Goal: Use online tool/utility: Utilize a website feature to perform a specific function

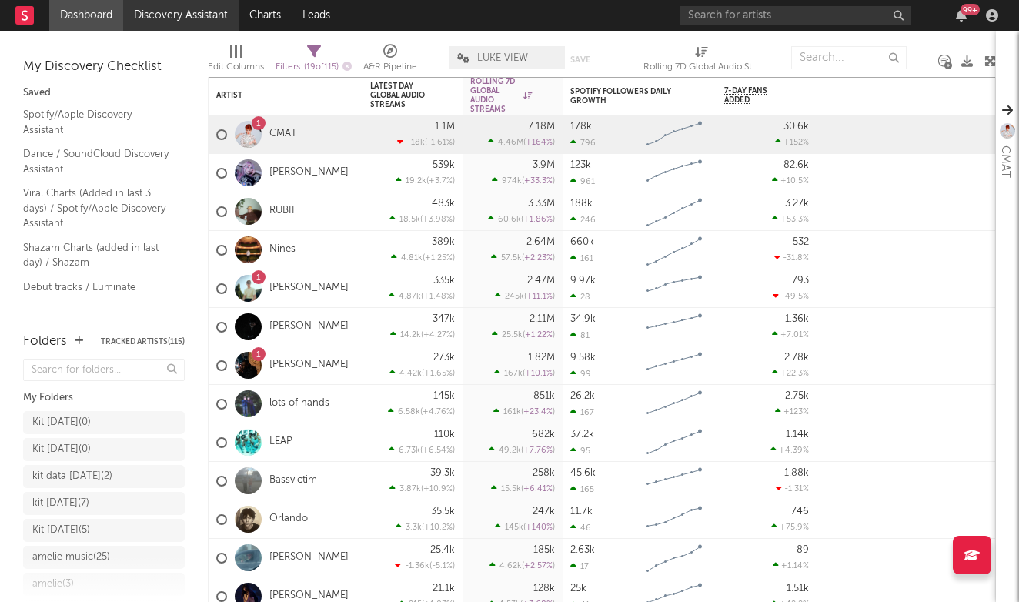
click at [206, 23] on link "Discovery Assistant" at bounding box center [180, 15] width 115 height 31
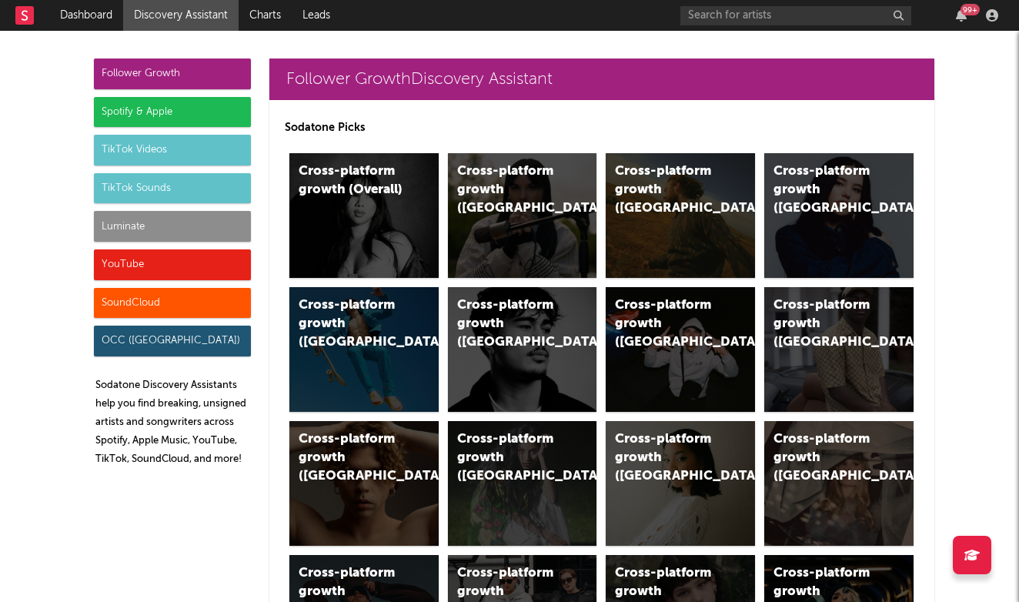
click at [164, 78] on div "Follower Growth" at bounding box center [172, 74] width 157 height 31
click at [554, 171] on div "Cross-platform growth ([GEOGRAPHIC_DATA])" at bounding box center [509, 189] width 105 height 55
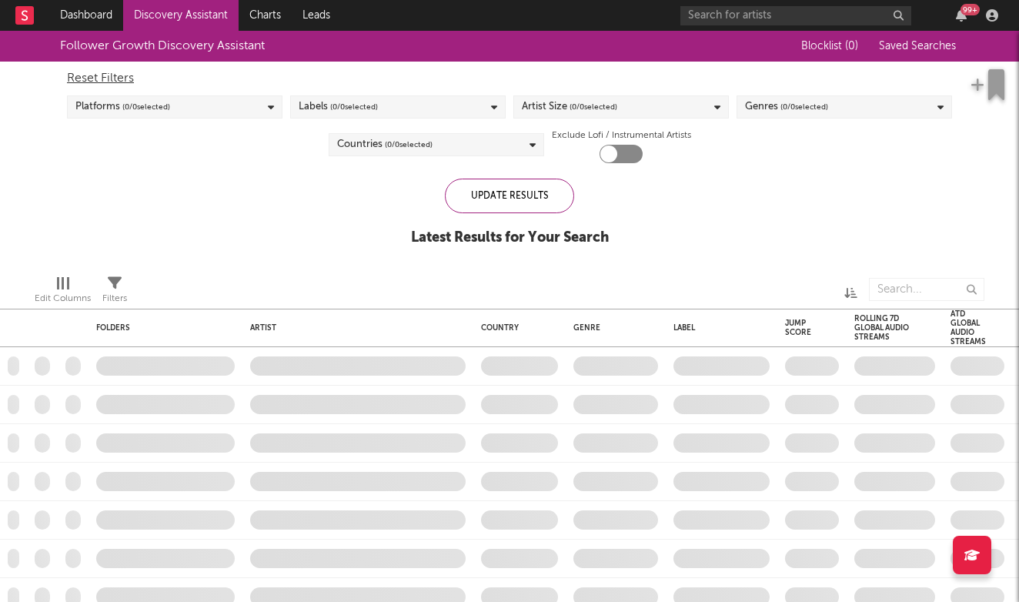
checkbox input "true"
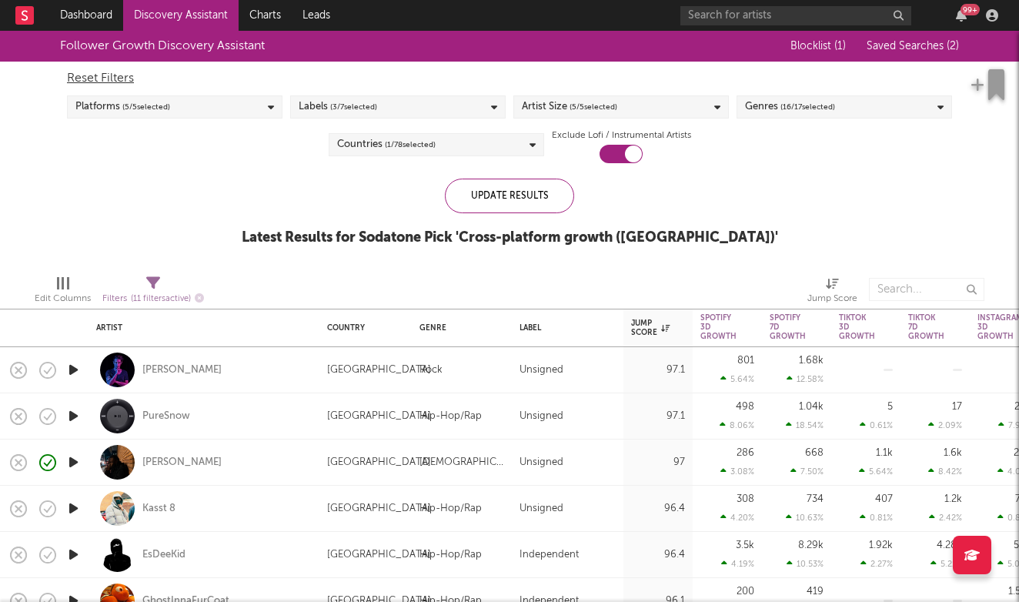
click at [182, 23] on link "Discovery Assistant" at bounding box center [180, 15] width 115 height 31
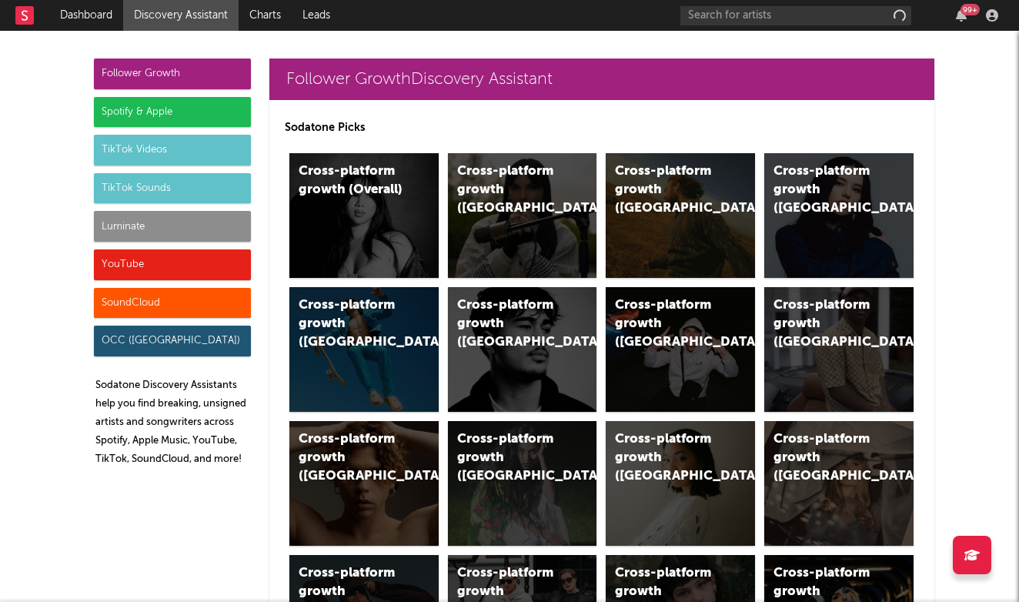
click at [176, 112] on div "Spotify & Apple" at bounding box center [172, 112] width 157 height 31
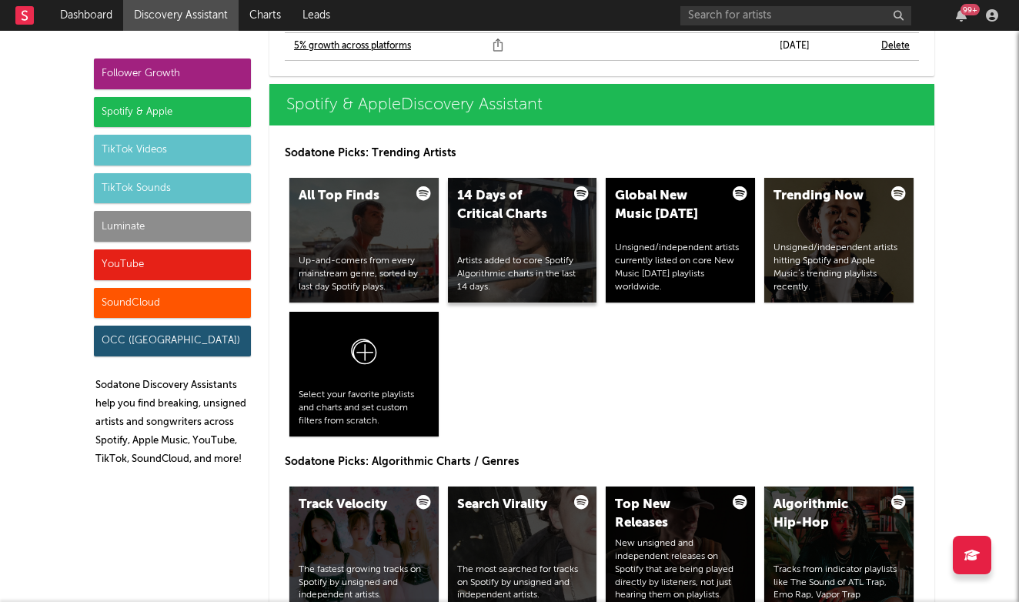
scroll to position [1577, 0]
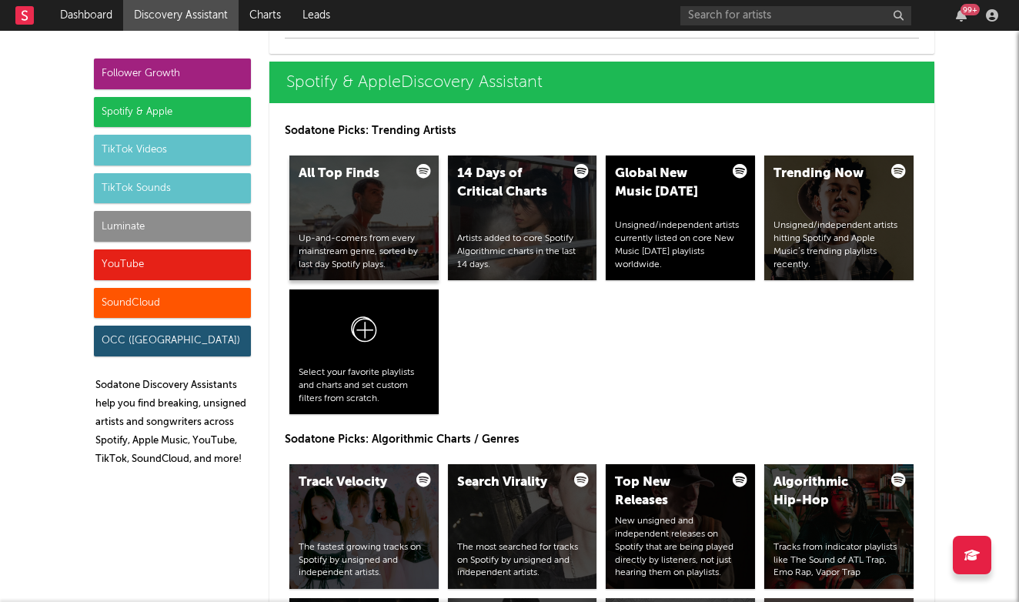
click at [393, 184] on div "All Top Finds Up-and-comers from every mainstream genre, sorted by last day Spo…" at bounding box center [363, 218] width 149 height 125
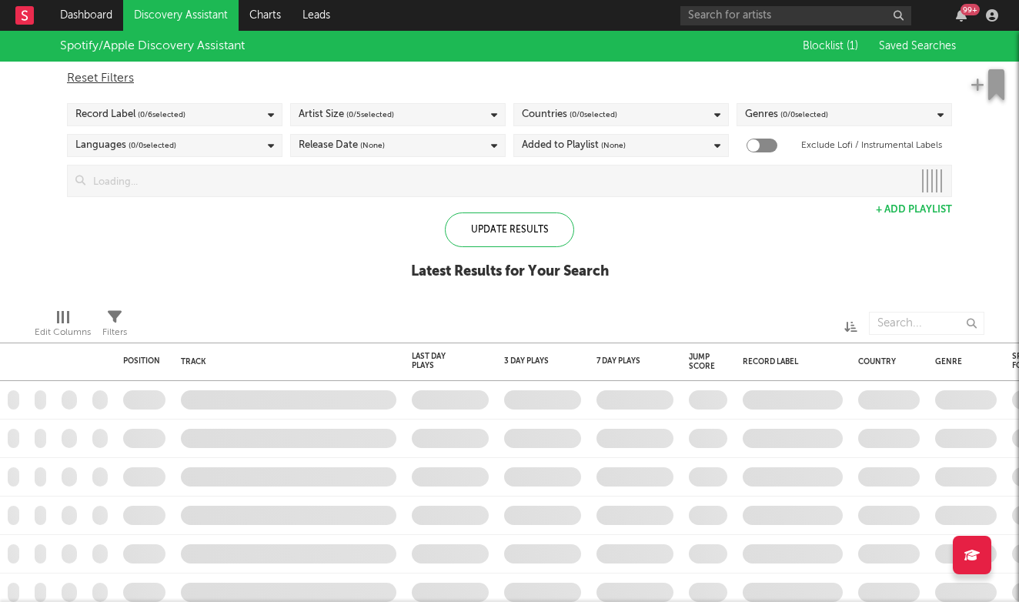
checkbox input "true"
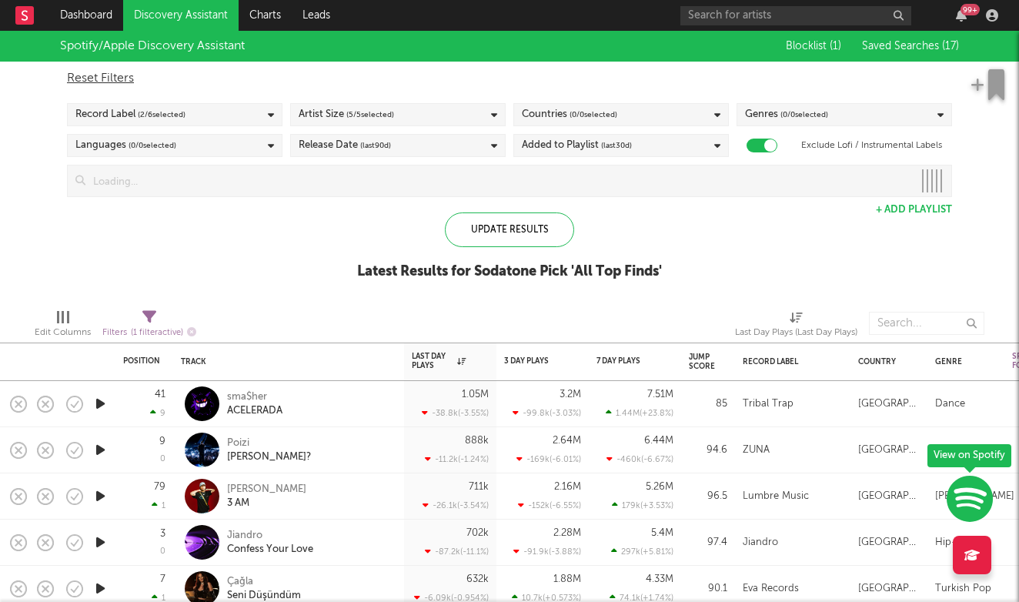
click at [207, 117] on div "Record Label ( 2 / 6 selected)" at bounding box center [175, 114] width 216 height 23
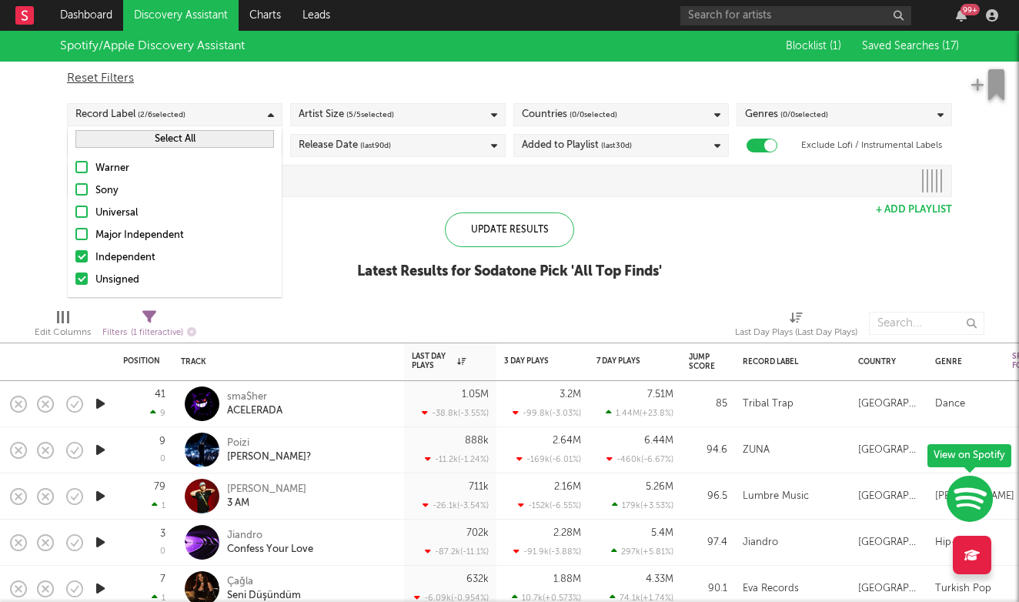
click at [207, 117] on div "Record Label ( 2 / 6 selected)" at bounding box center [175, 114] width 216 height 23
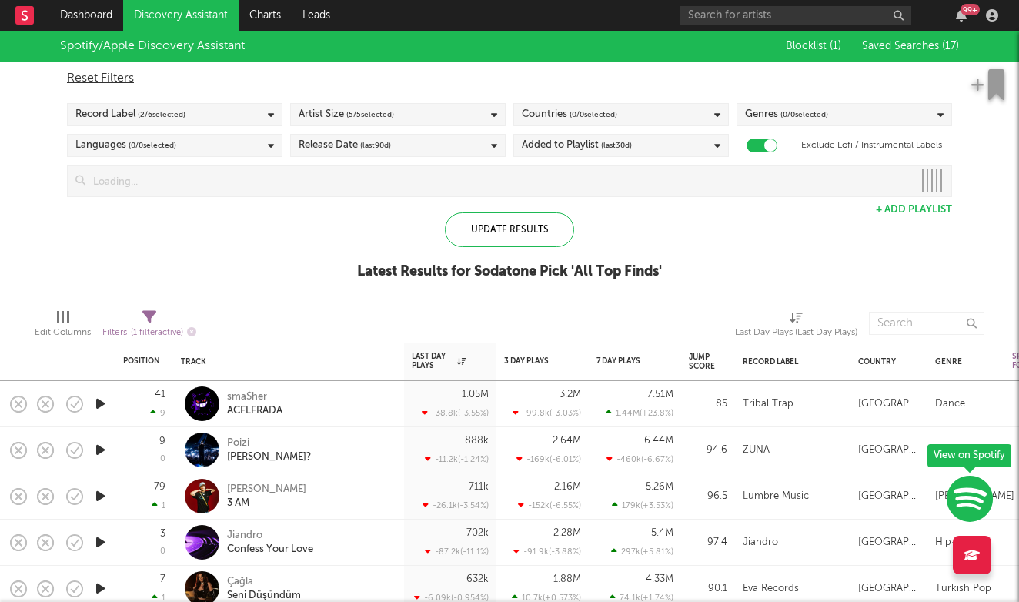
click at [207, 117] on div "Record Label ( 2 / 6 selected)" at bounding box center [175, 114] width 216 height 23
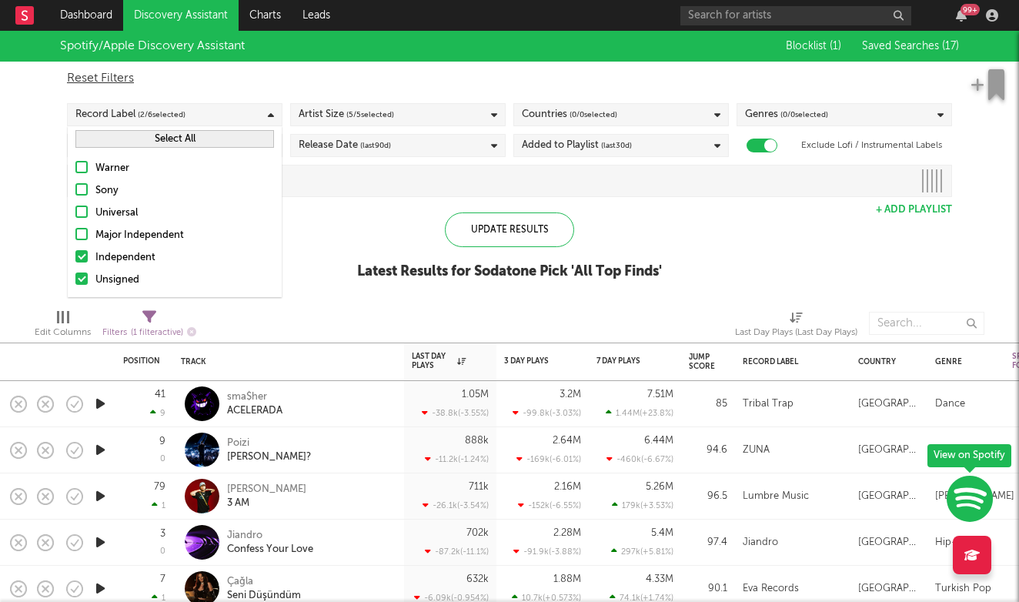
click at [207, 117] on div "Record Label ( 2 / 6 selected)" at bounding box center [175, 114] width 216 height 23
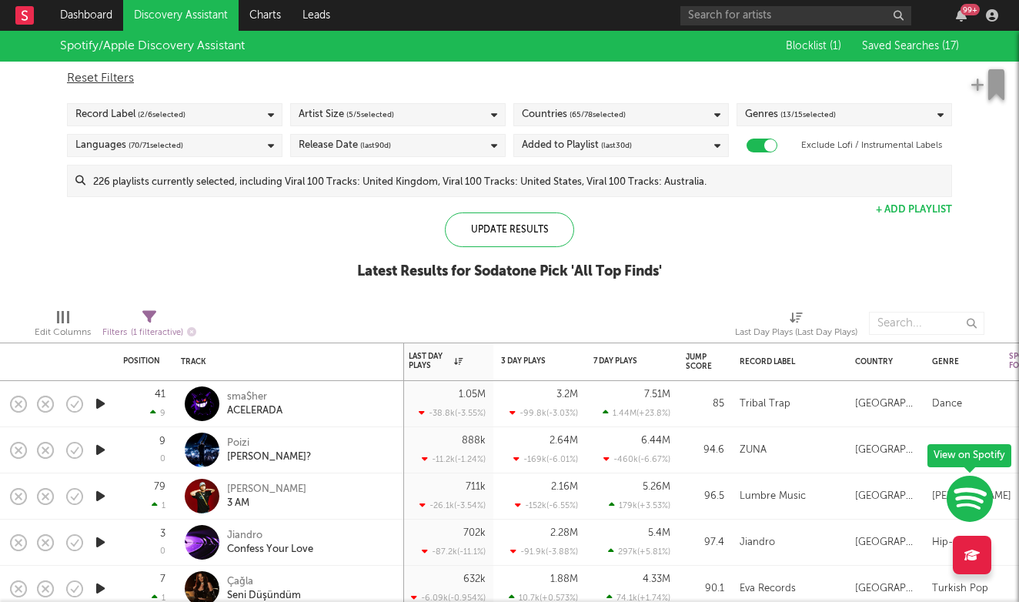
click at [450, 189] on input at bounding box center [518, 181] width 866 height 31
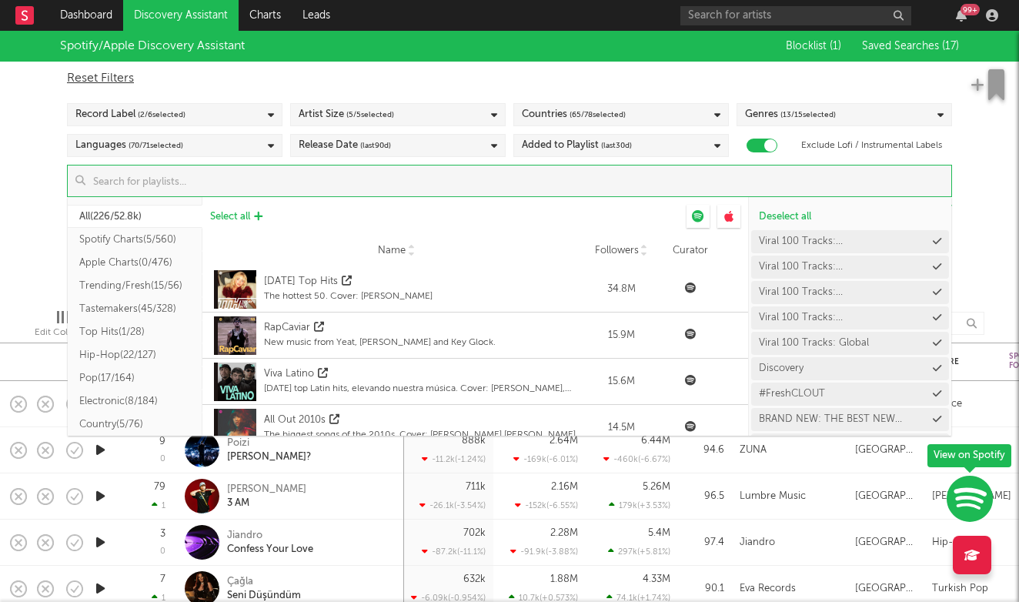
click at [250, 216] on span "Select all" at bounding box center [230, 217] width 40 height 10
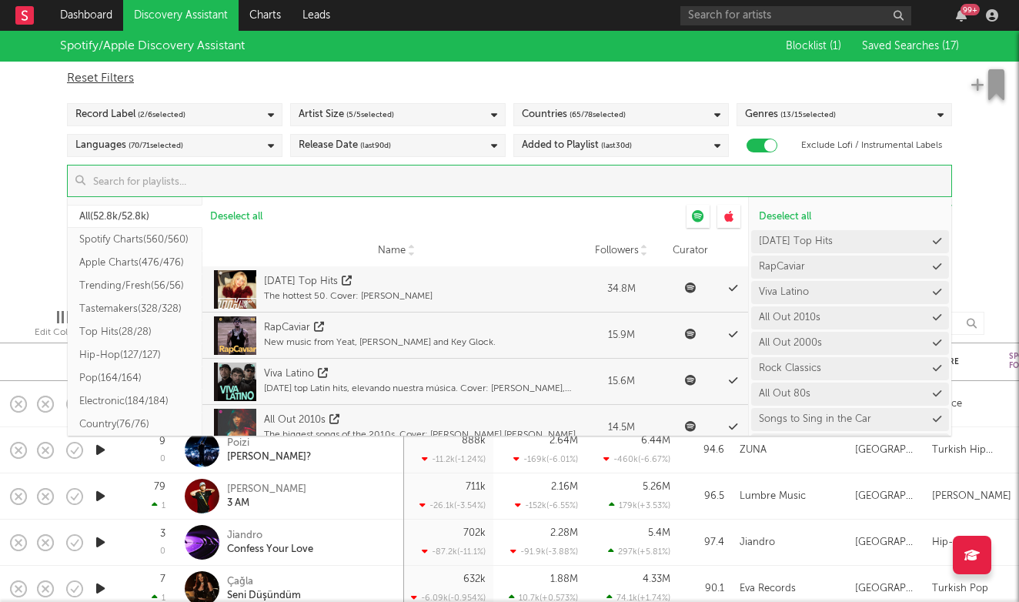
click at [16, 220] on div "Spotify/Apple Discovery Assistant Blocklist ( 1 ) Saved Searches ( 17 ) Reset F…" at bounding box center [509, 164] width 1019 height 266
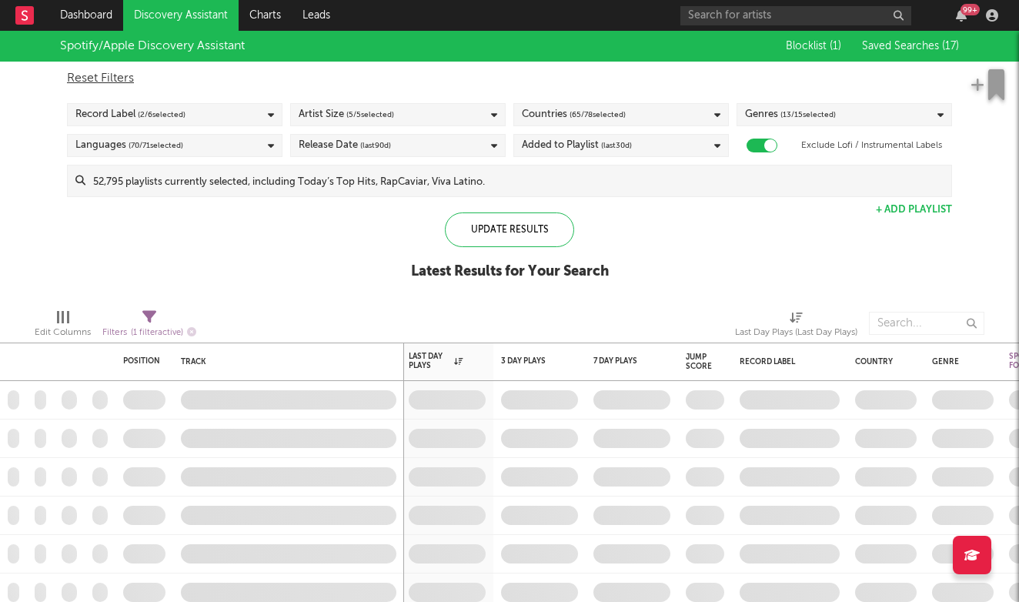
click at [775, 109] on div "Genres ( 13 / 15 selected)" at bounding box center [790, 114] width 91 height 18
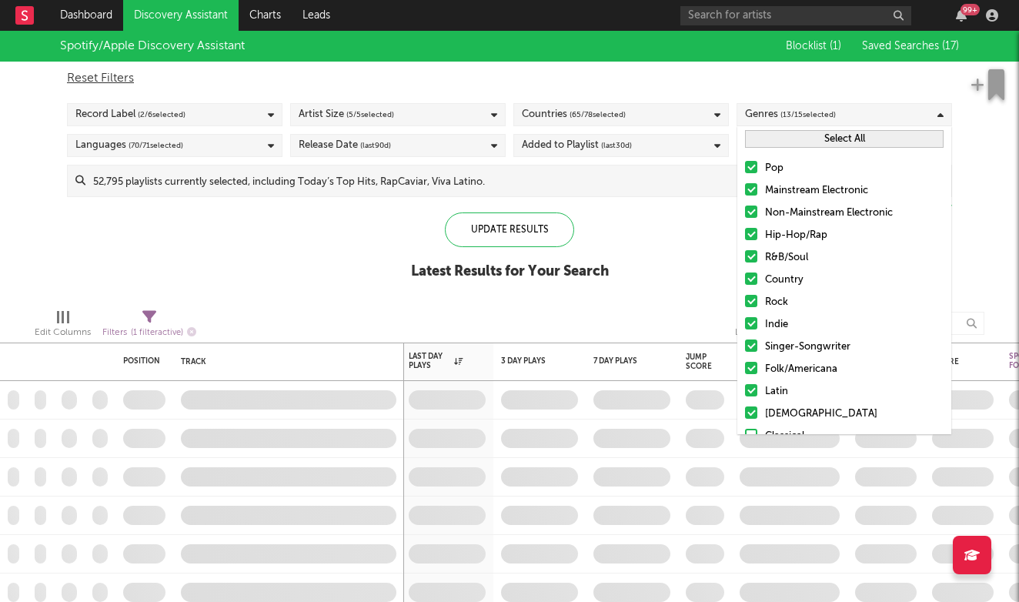
click at [753, 190] on div at bounding box center [751, 189] width 12 height 12
click at [745, 190] on input "Mainstream Electronic" at bounding box center [745, 191] width 0 height 18
click at [753, 210] on div at bounding box center [751, 212] width 12 height 12
click at [745, 210] on input "Non-Mainstream Electronic" at bounding box center [745, 213] width 0 height 18
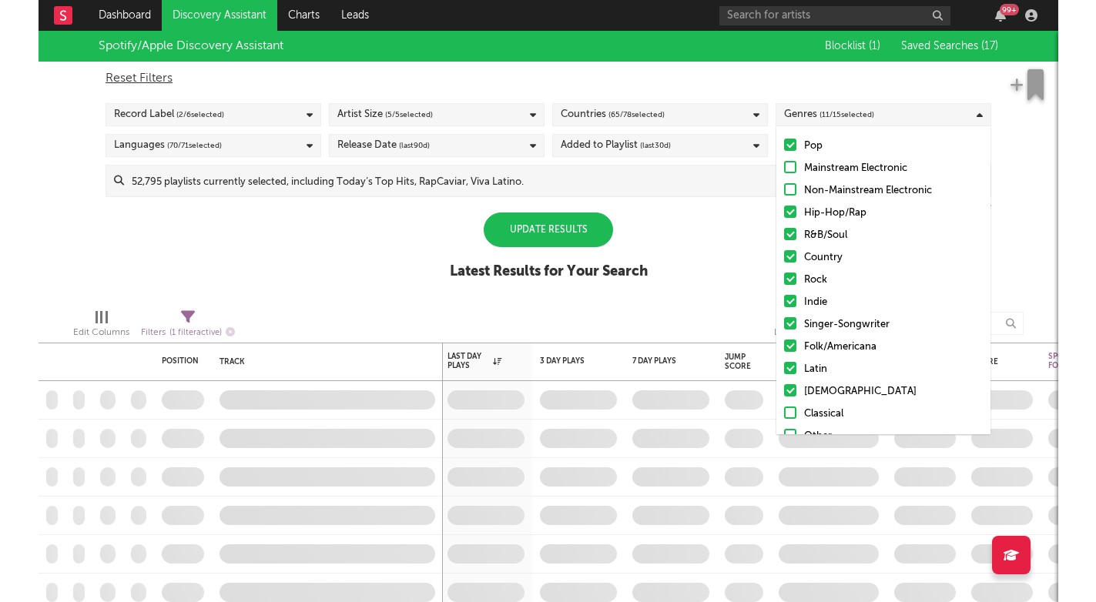
scroll to position [24, 0]
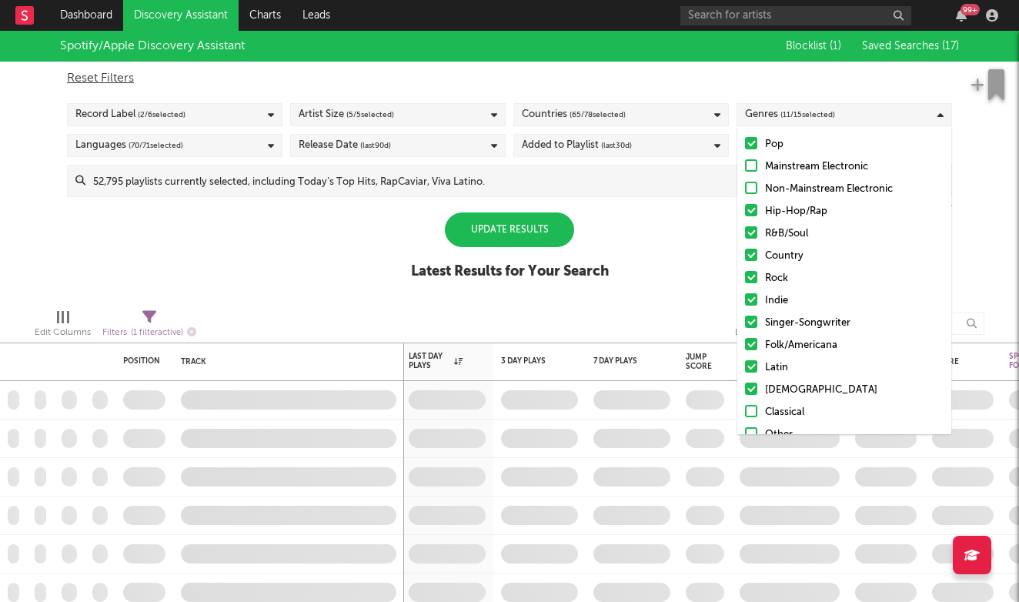
click at [667, 251] on div "Spotify/Apple Discovery Assistant Blocklist ( 1 ) Saved Searches ( 17 ) Reset F…" at bounding box center [509, 164] width 1019 height 266
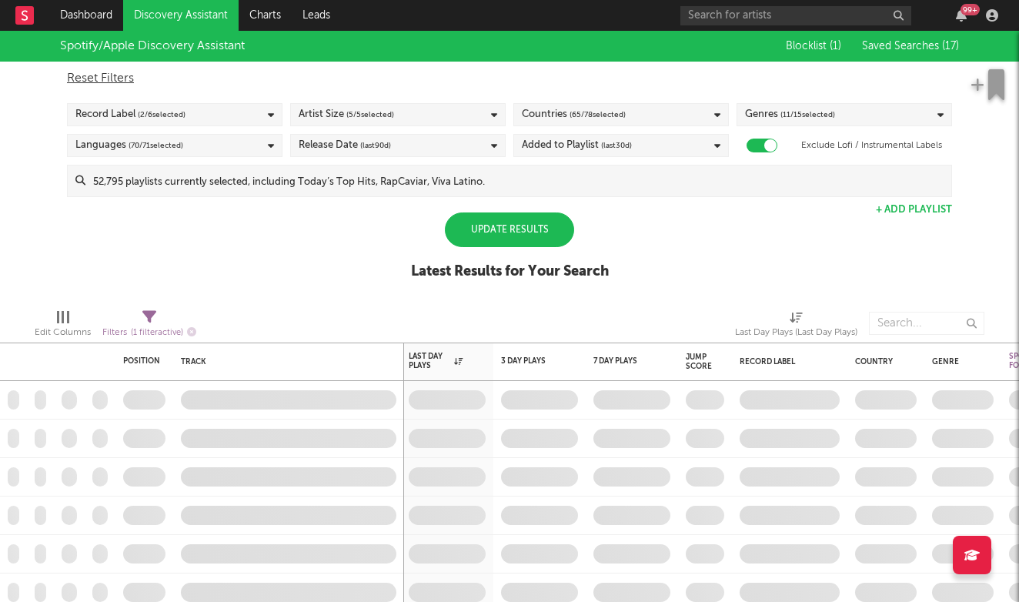
click at [813, 106] on span "( 11 / 15 selected)" at bounding box center [808, 114] width 55 height 18
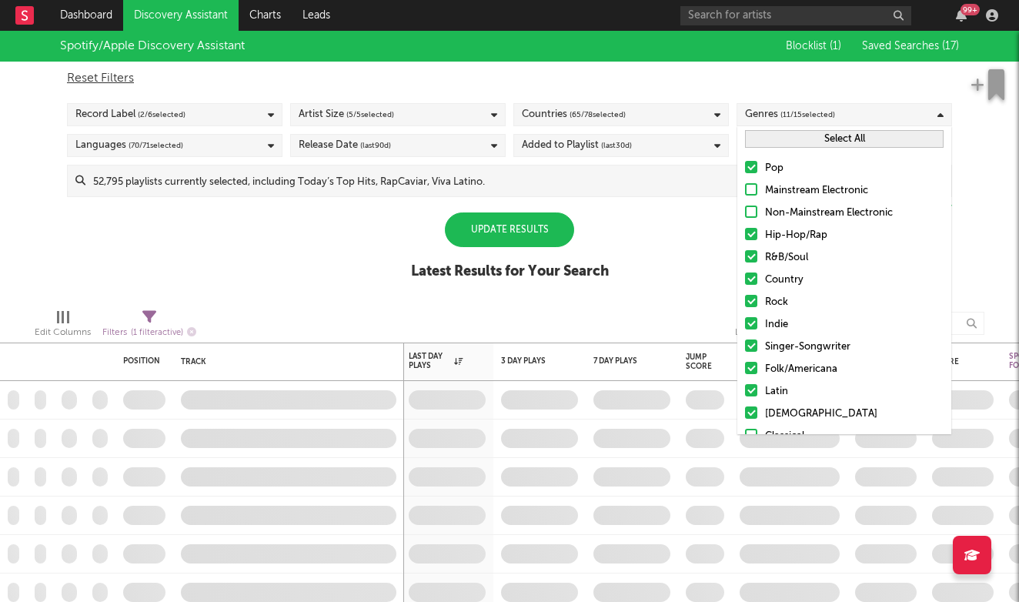
click at [761, 186] on label "Mainstream Electronic" at bounding box center [844, 191] width 199 height 18
click at [745, 186] on input "Mainstream Electronic" at bounding box center [745, 191] width 0 height 18
click at [752, 210] on div at bounding box center [751, 212] width 12 height 12
click at [745, 210] on input "Non-Mainstream Electronic" at bounding box center [745, 213] width 0 height 18
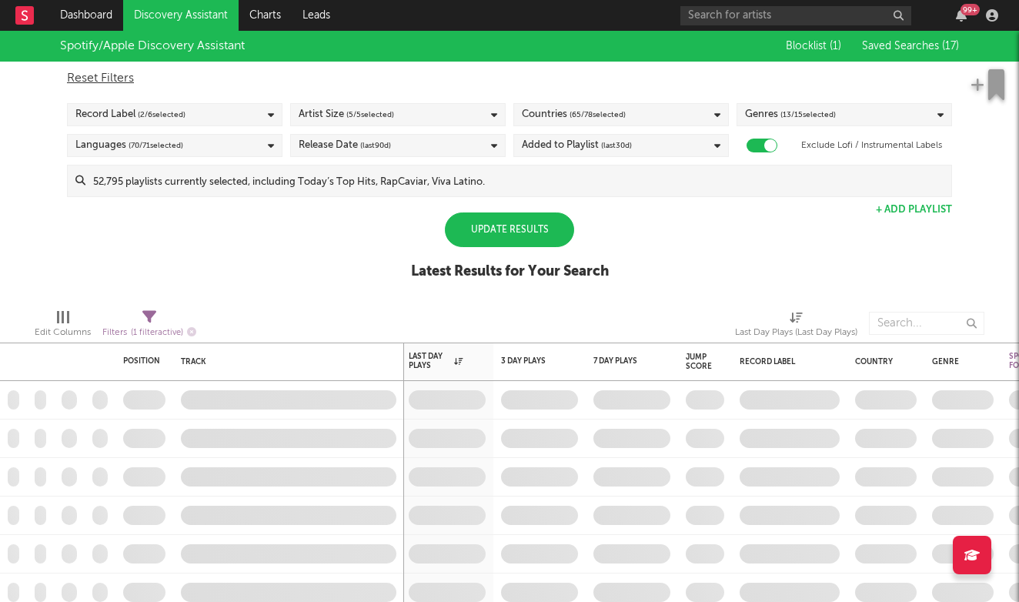
click at [527, 243] on div "Update Results" at bounding box center [509, 229] width 129 height 35
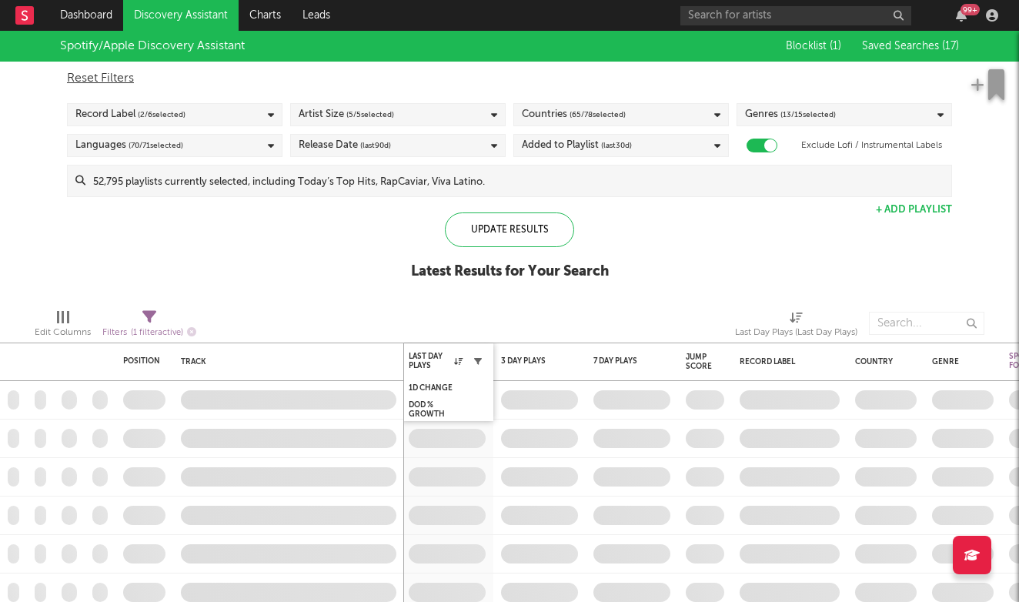
click at [480, 360] on icon "button" at bounding box center [478, 361] width 8 height 8
select select "max"
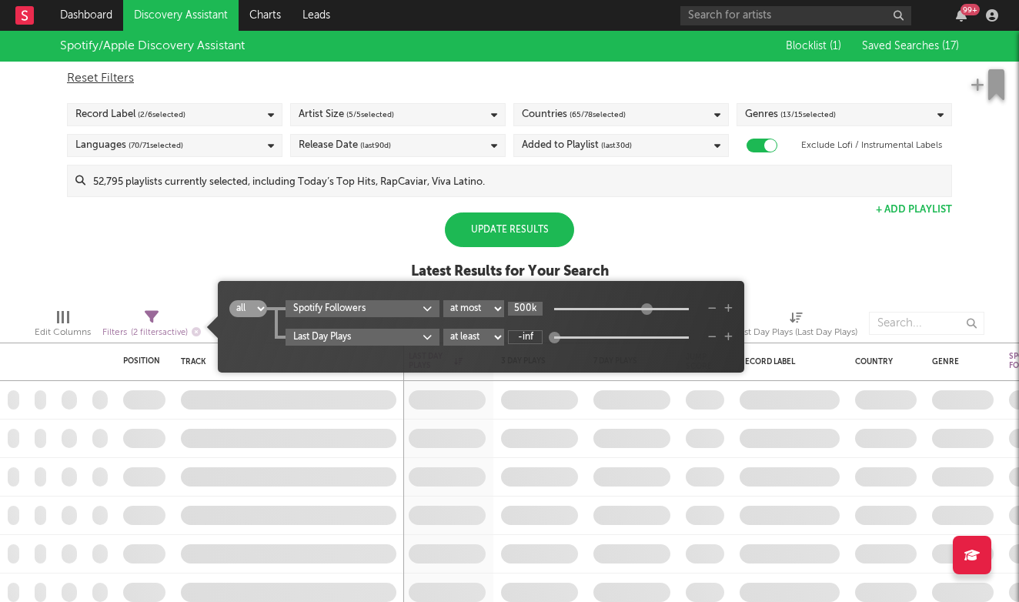
click at [522, 306] on input "500k" at bounding box center [525, 309] width 35 height 14
type input "500k"
click at [527, 344] on input "-inf" at bounding box center [525, 337] width 35 height 14
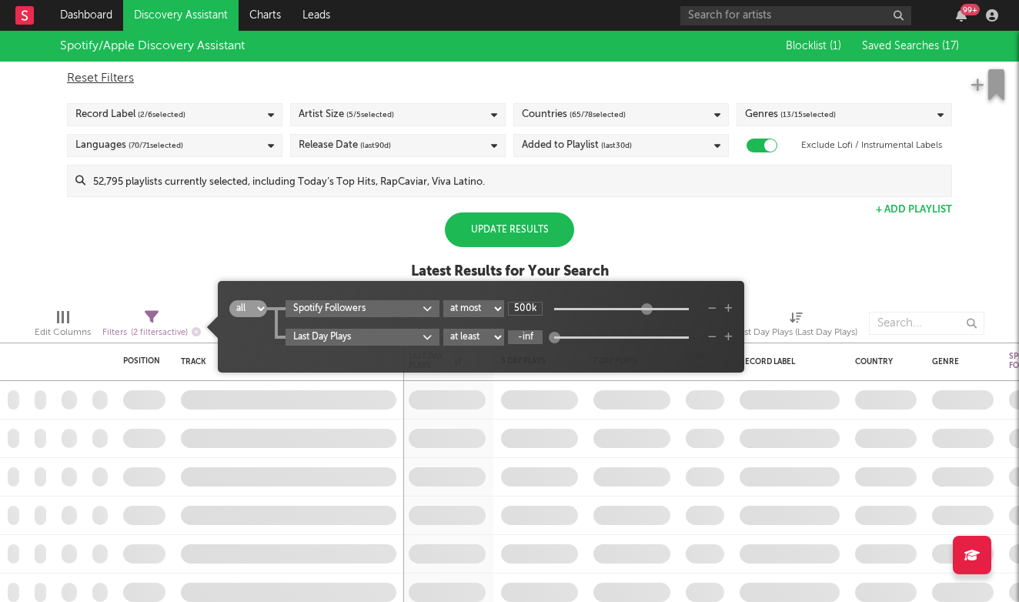
paste input "1000000c"
type input "1M"
click at [533, 313] on input "500k" at bounding box center [525, 309] width 35 height 14
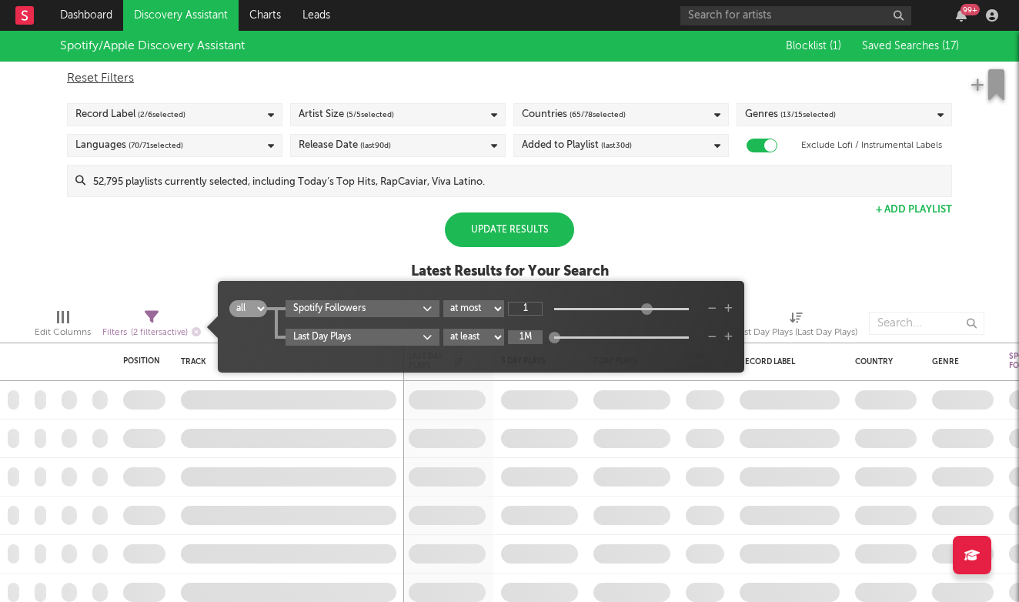
click at [524, 330] on input "1M" at bounding box center [525, 337] width 35 height 14
type input "1"
click at [524, 330] on input "1M" at bounding box center [525, 337] width 35 height 14
click at [524, 336] on input "1M" at bounding box center [525, 337] width 35 height 14
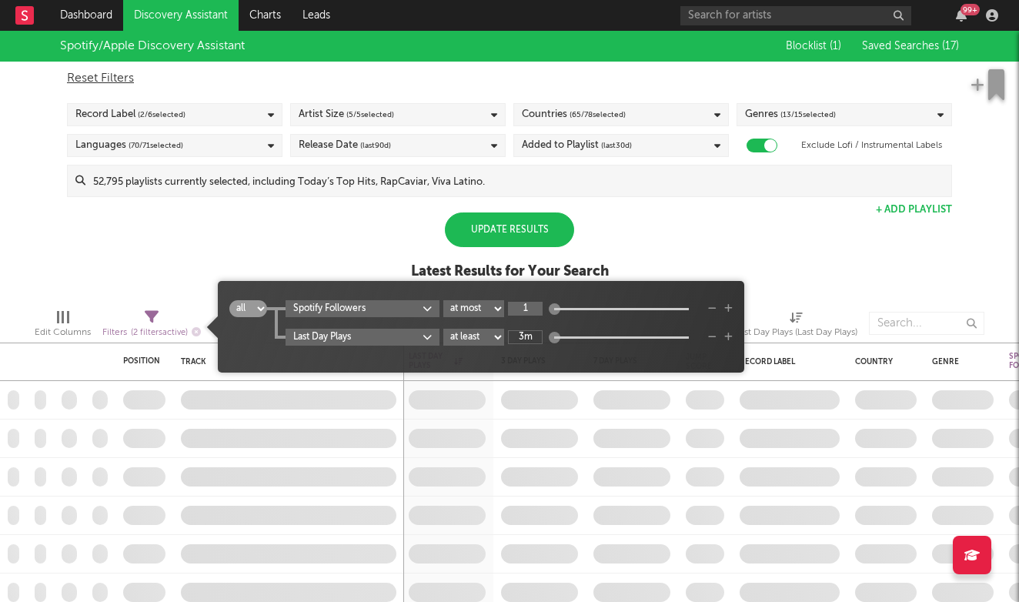
click at [527, 305] on input "1" at bounding box center [525, 309] width 35 height 14
type input "3M"
type input "2"
type input "3m"
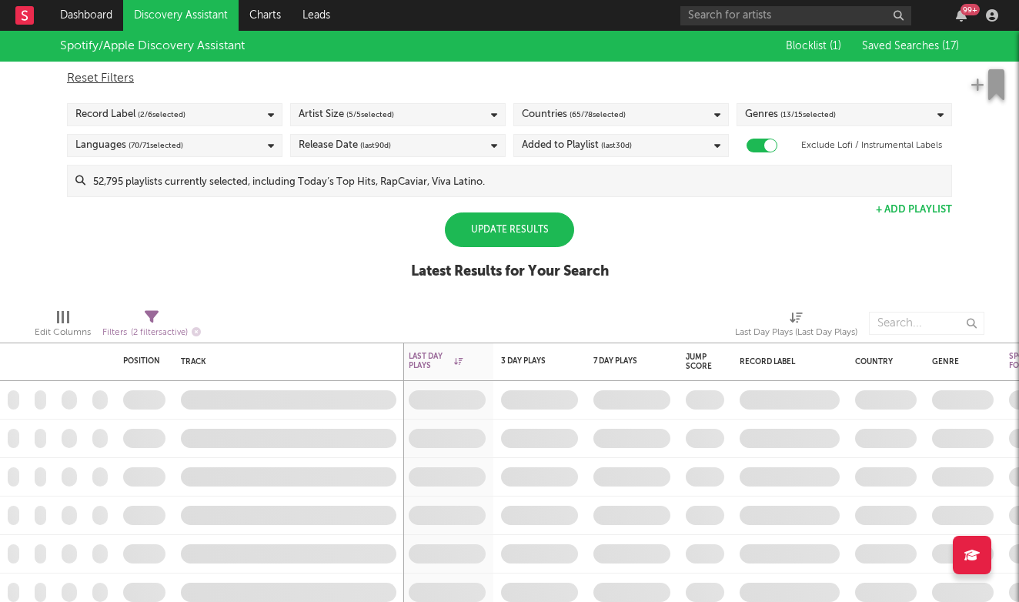
click at [520, 222] on div "Update Results" at bounding box center [509, 229] width 129 height 35
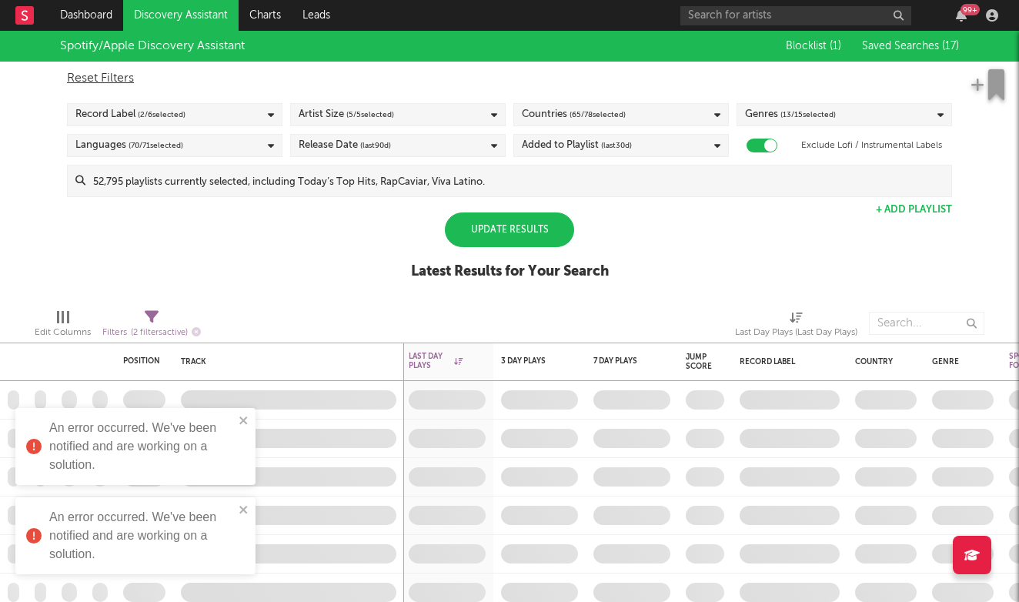
click at [520, 222] on div "Update Results" at bounding box center [509, 229] width 129 height 35
click at [513, 229] on div "Update Results" at bounding box center [509, 229] width 129 height 35
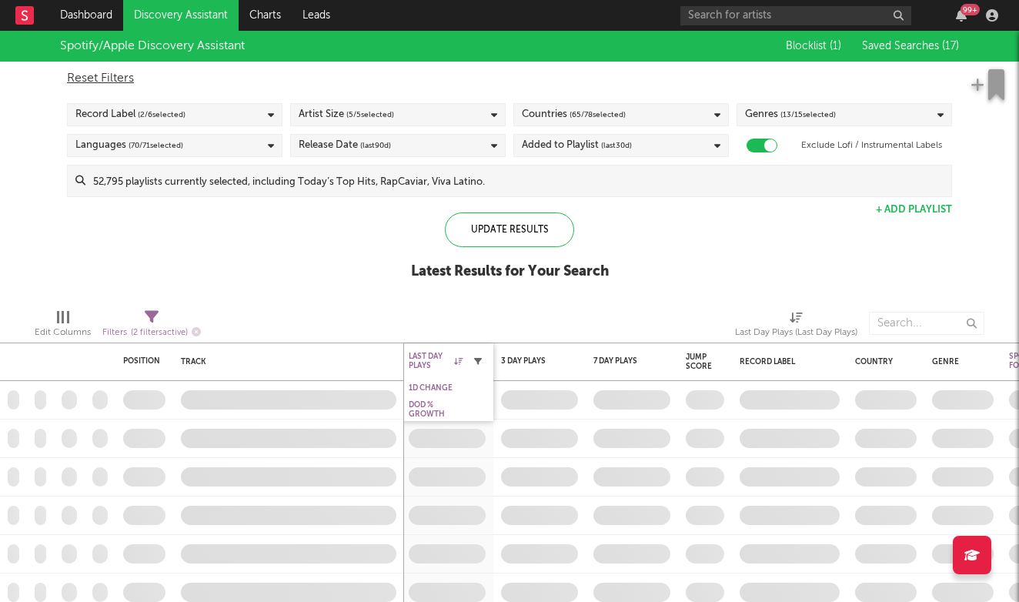
click at [480, 361] on icon "button" at bounding box center [478, 361] width 8 height 8
select select "max"
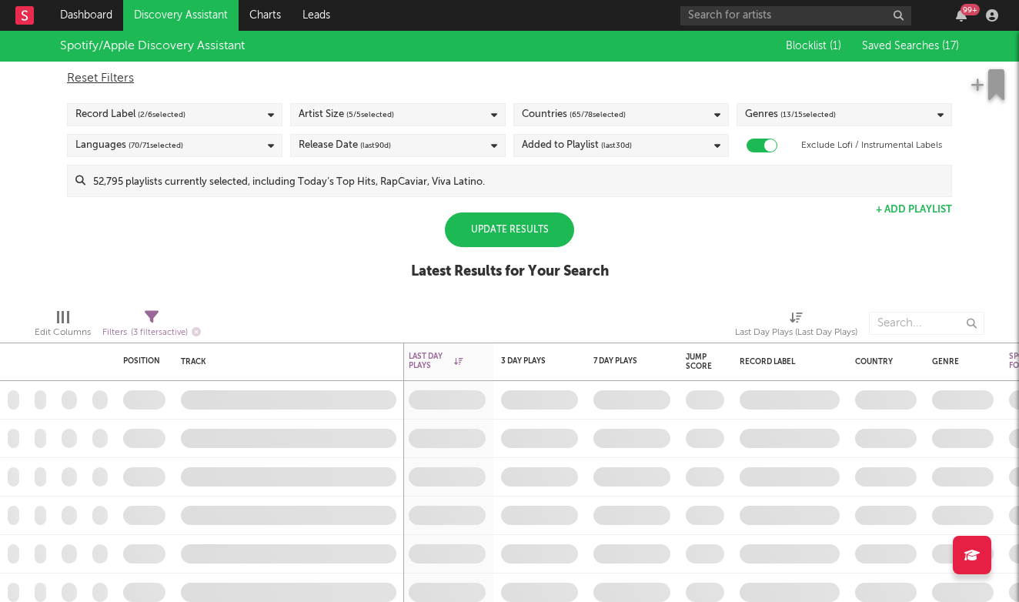
click at [530, 220] on div "Update Results" at bounding box center [509, 229] width 129 height 35
click at [547, 225] on div "Update Results" at bounding box center [509, 229] width 129 height 35
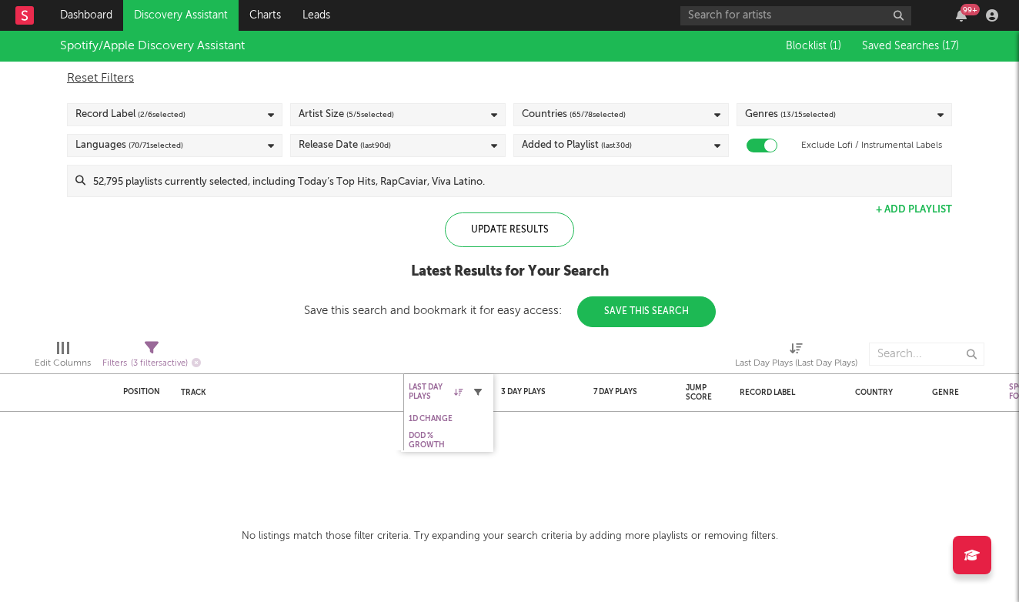
click at [473, 394] on button "button" at bounding box center [477, 391] width 15 height 15
select select "max"
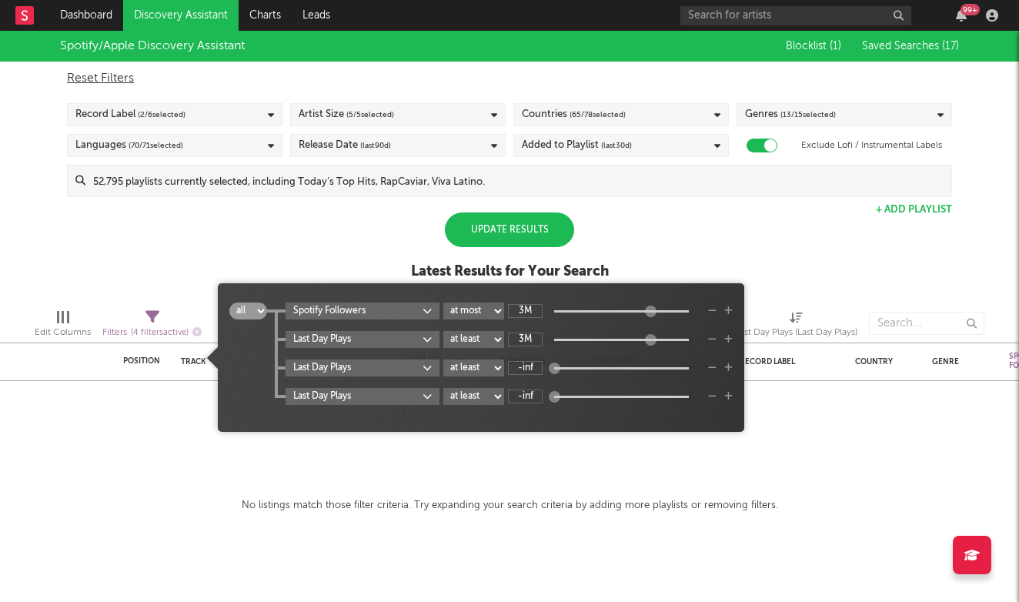
select select "max"
type input "-inf"
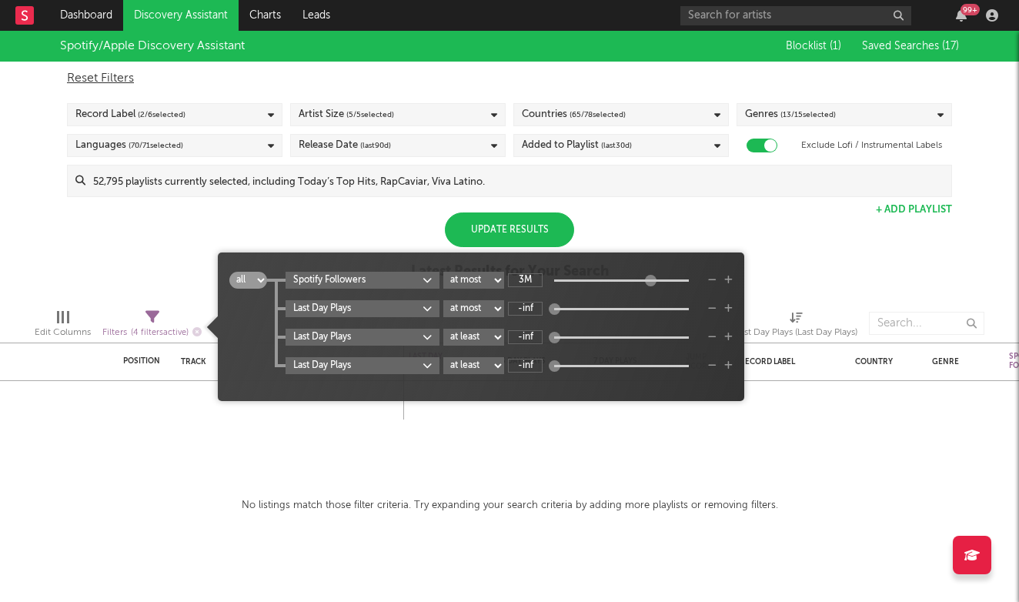
click at [515, 222] on div "Update Results" at bounding box center [509, 229] width 129 height 35
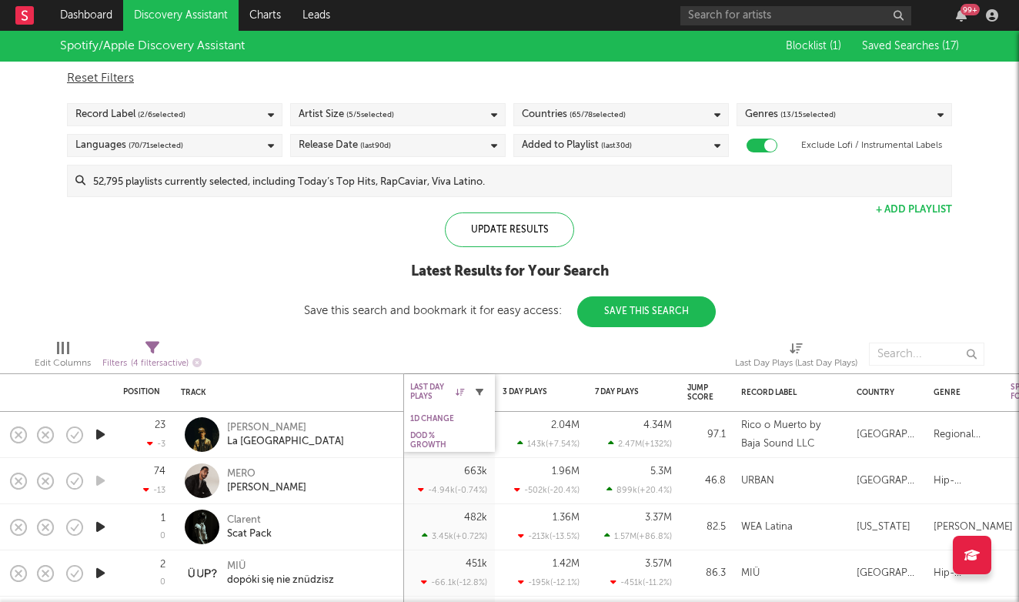
click at [482, 393] on icon "button" at bounding box center [480, 392] width 8 height 8
select select "max"
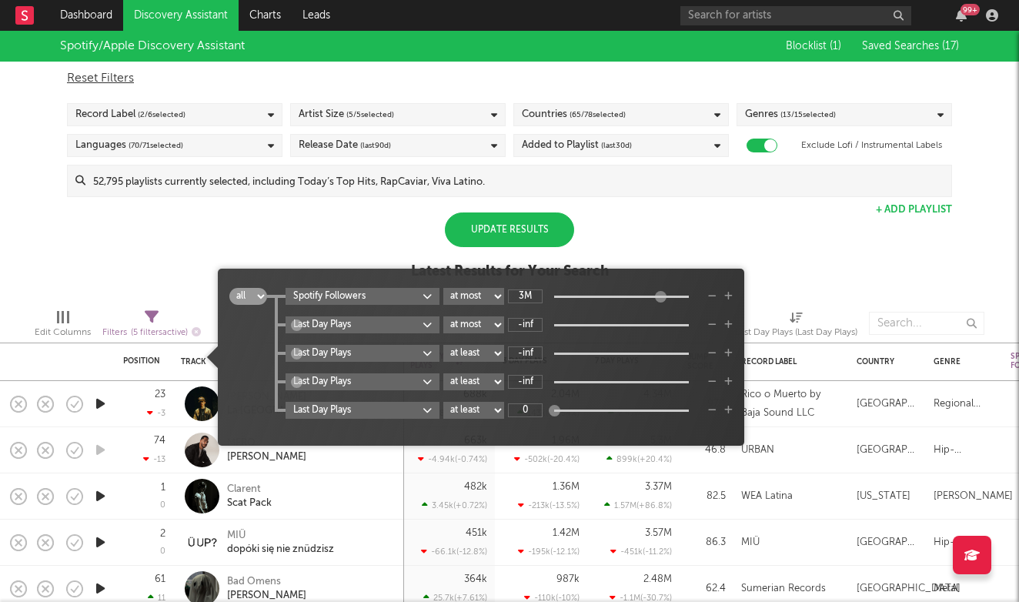
click at [373, 250] on div "Spotify/Apple Discovery Assistant Blocklist ( 1 ) Saved Searches ( 17 ) Reset F…" at bounding box center [509, 164] width 1019 height 266
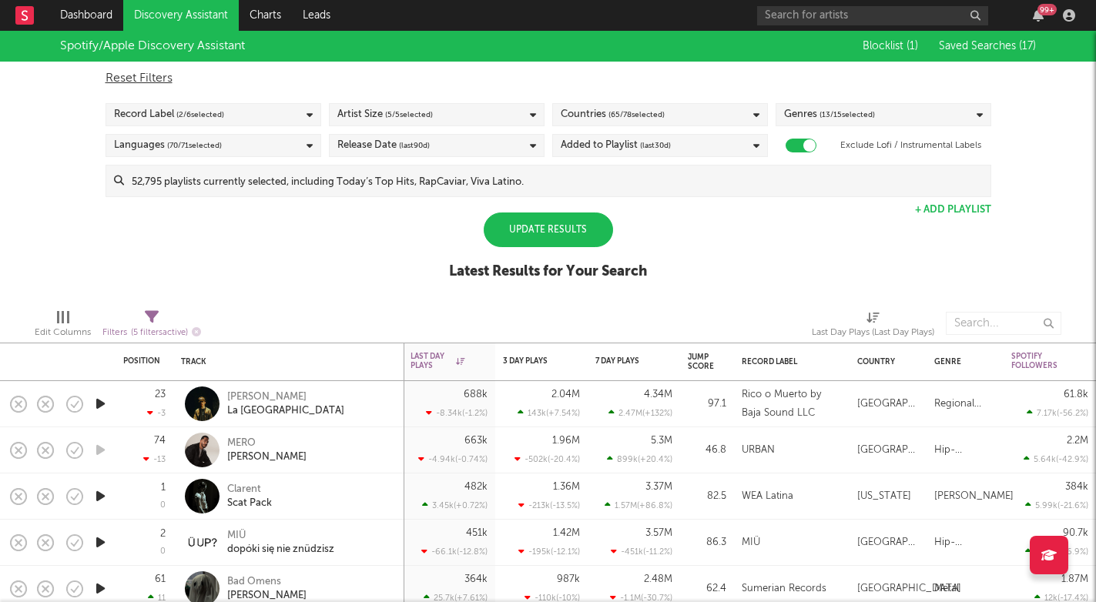
click at [987, 47] on span "Saved Searches ( 17 )" at bounding box center [986, 46] width 97 height 11
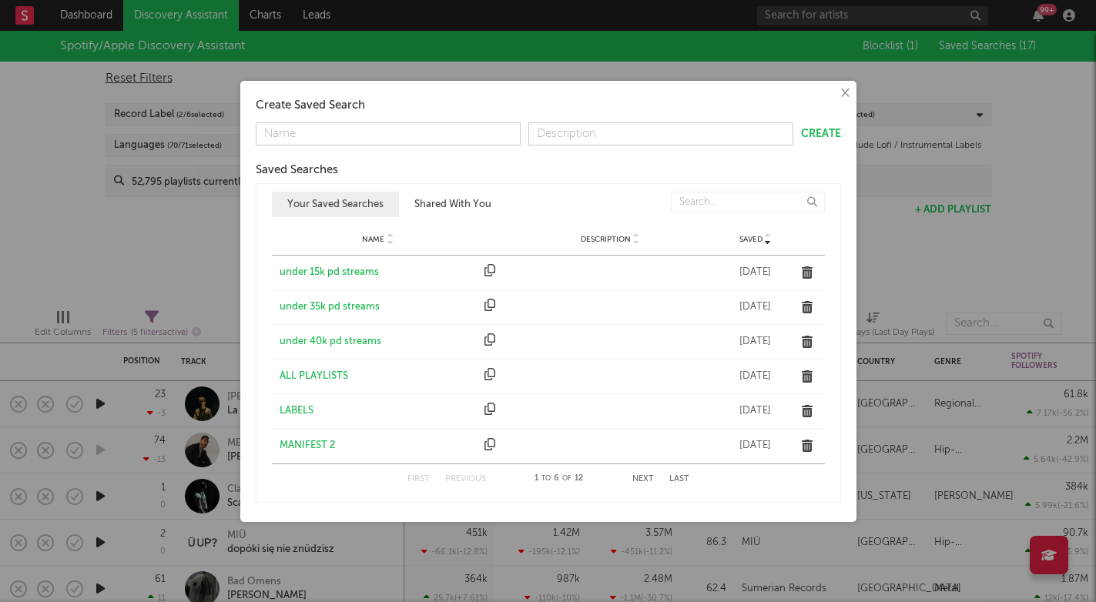
click at [826, 143] on form "Create" at bounding box center [548, 133] width 585 height 23
click at [825, 134] on button "Create" at bounding box center [821, 134] width 40 height 11
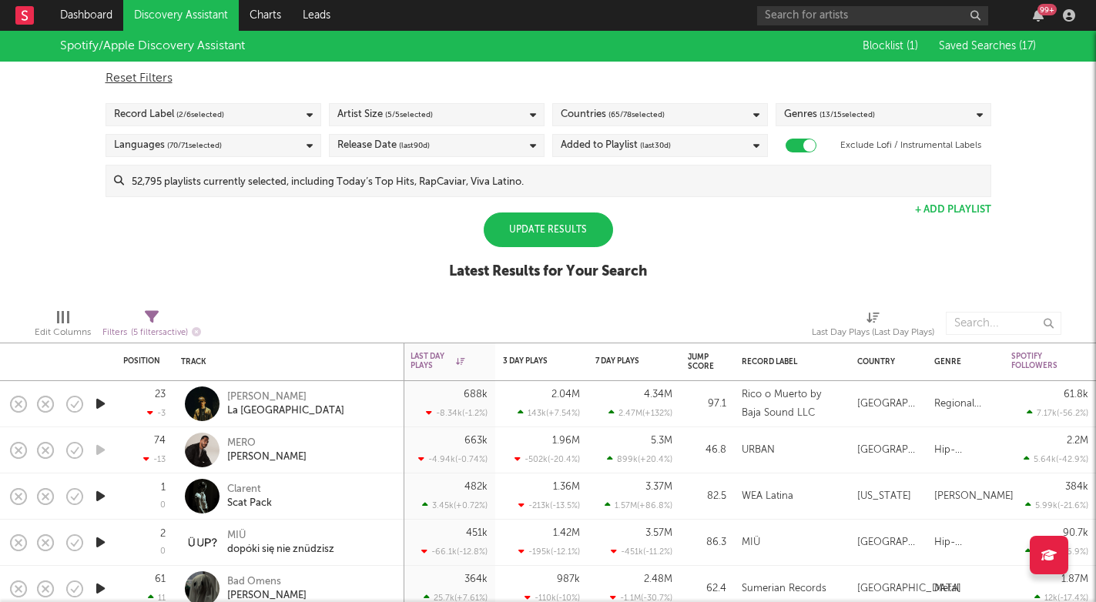
click at [985, 41] on span "Saved Searches ( 17 )" at bounding box center [986, 46] width 97 height 11
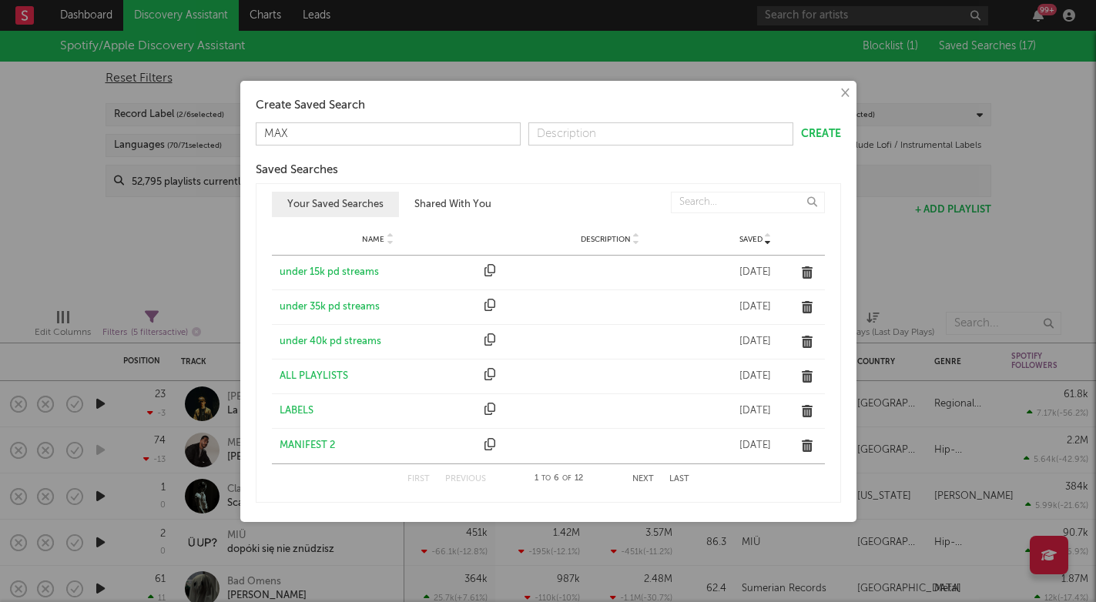
type input "MAX"
click at [818, 138] on button "Create" at bounding box center [821, 134] width 40 height 11
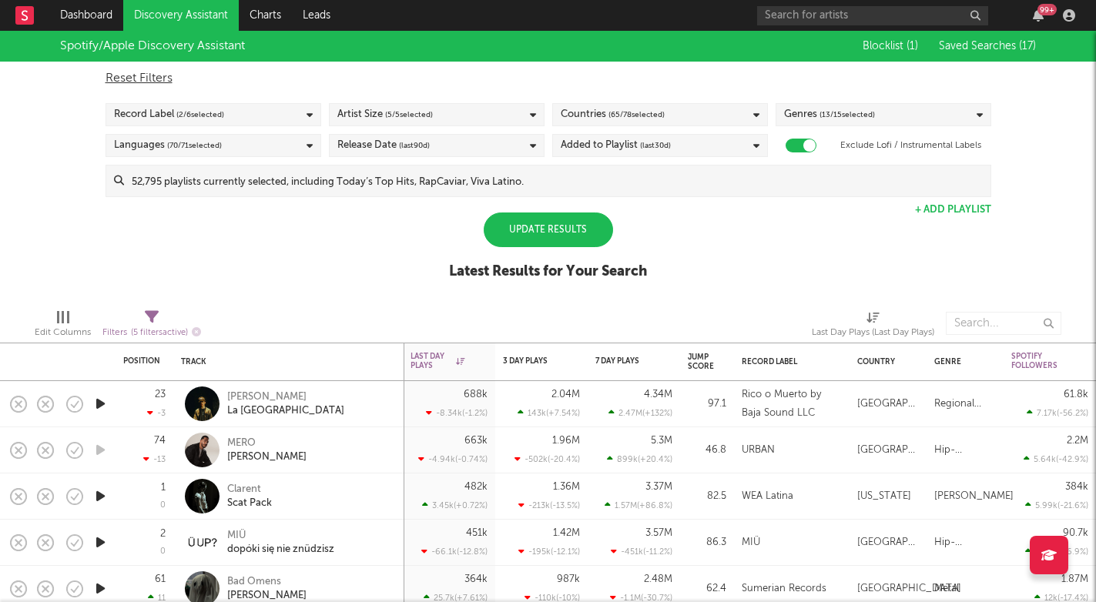
click at [981, 45] on span "Saved Searches ( 17 )" at bounding box center [986, 46] width 97 height 11
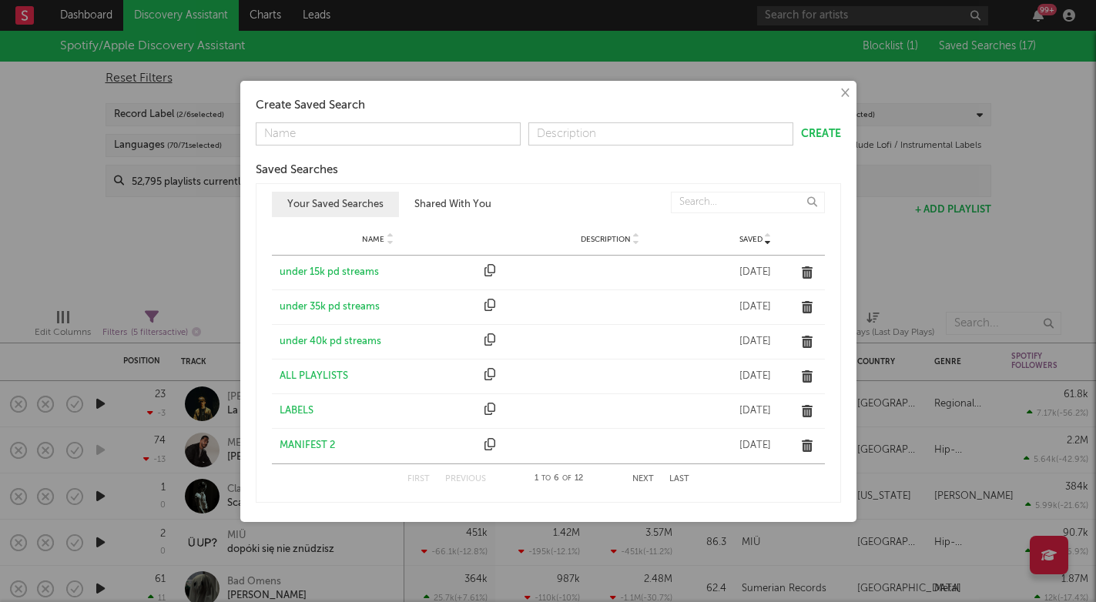
click at [368, 209] on button "Your Saved Searches" at bounding box center [335, 204] width 127 height 25
click at [646, 478] on button "Next" at bounding box center [643, 479] width 22 height 8
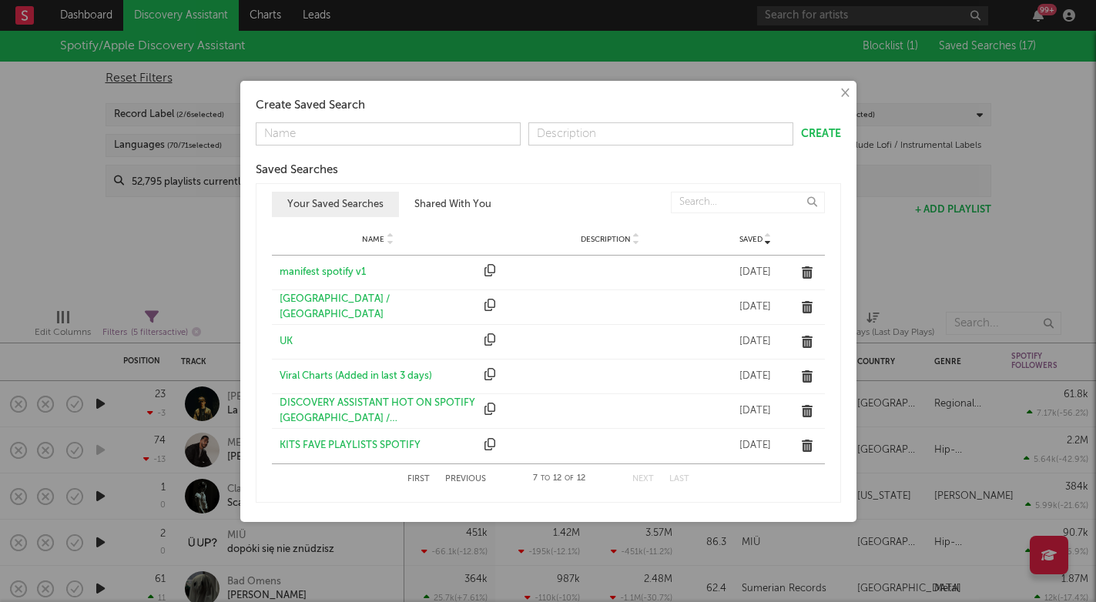
click at [646, 477] on button "Next" at bounding box center [643, 479] width 22 height 8
click at [470, 473] on div "First Previous 7 to 12 of 12 Next Last" at bounding box center [548, 479] width 282 height 30
click at [468, 481] on button "Previous" at bounding box center [465, 479] width 41 height 8
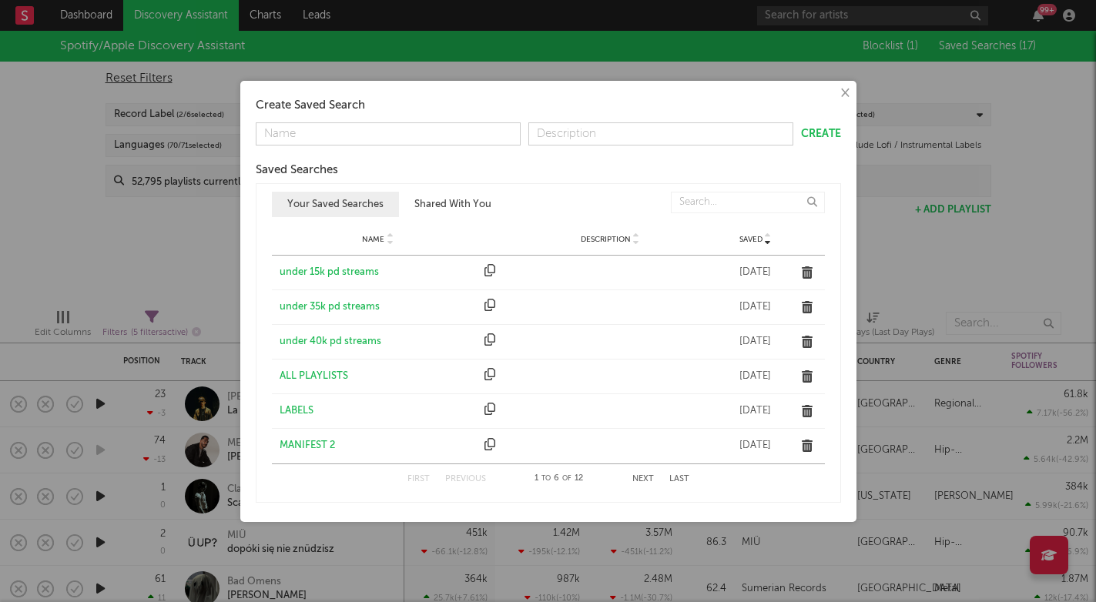
click at [189, 237] on div "× Create Saved Search Create Saved Searches Saved Name Description Saved Your S…" at bounding box center [548, 301] width 1096 height 602
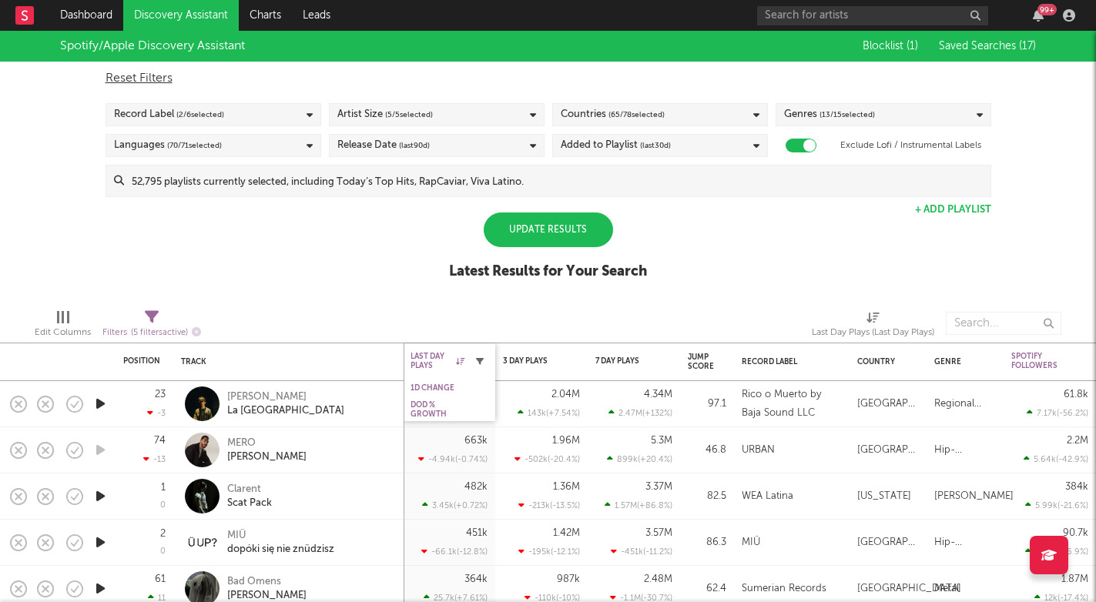
click at [482, 363] on icon "button" at bounding box center [480, 361] width 8 height 8
select select "max"
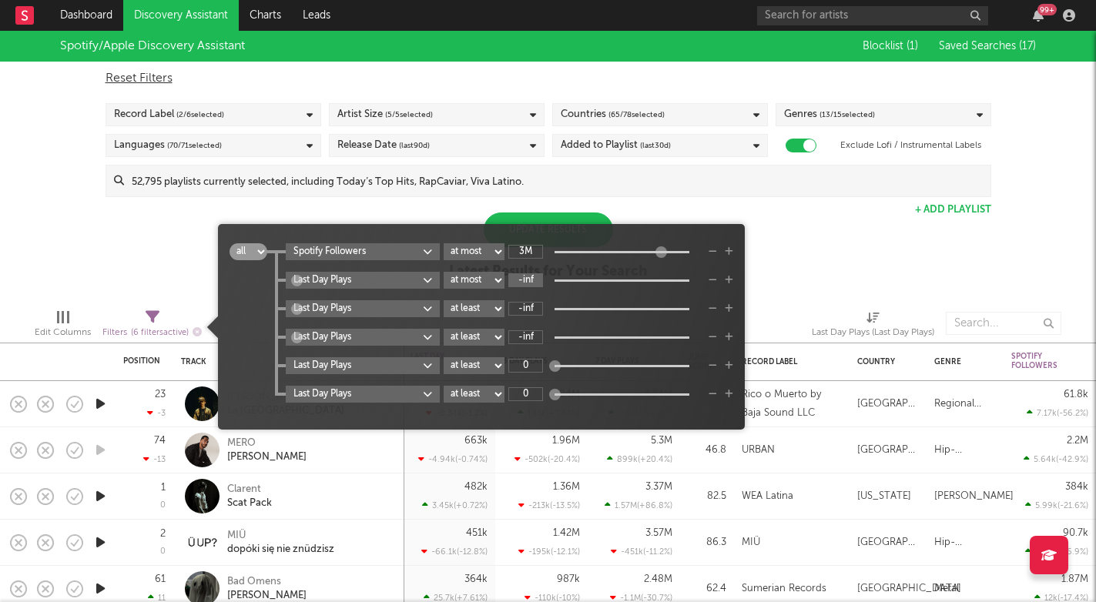
click at [531, 279] on input "-inf" at bounding box center [525, 280] width 35 height 14
type input "98k"
click at [535, 209] on div "Spotify/Apple Discovery Assistant Blocklist ( 1 ) Saved Searches ( 17 ) Reset F…" at bounding box center [548, 164] width 1096 height 266
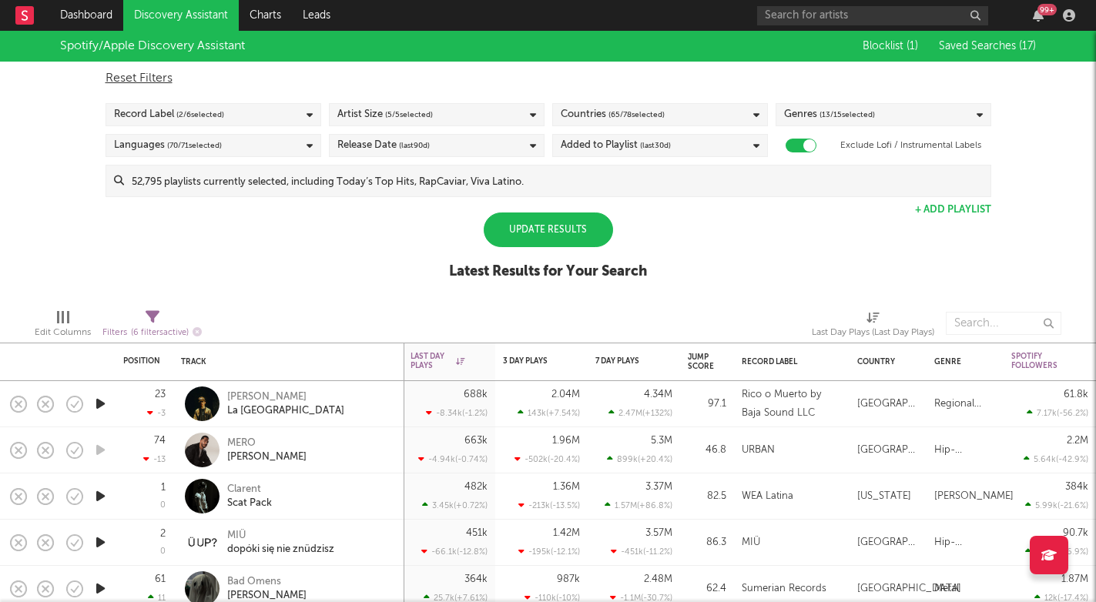
click at [535, 225] on div "Update Results" at bounding box center [547, 229] width 129 height 35
